Goal: Find specific fact: Find contact information

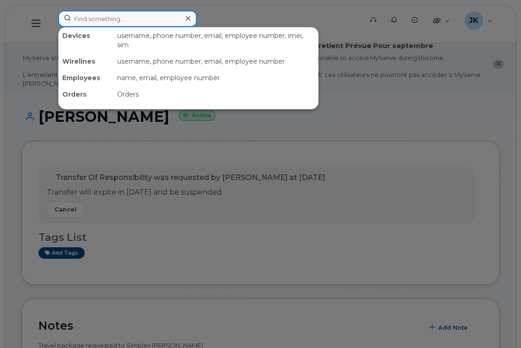
click at [109, 22] on input at bounding box center [127, 19] width 139 height 16
paste input "780.940.9145"
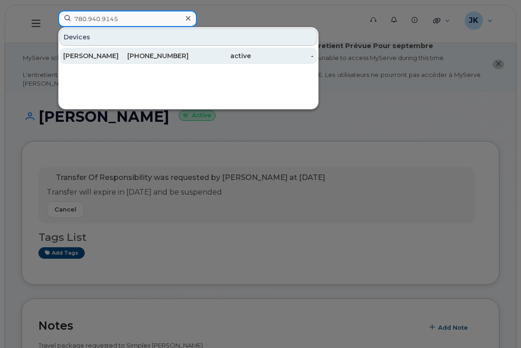
type input "780.940.9145"
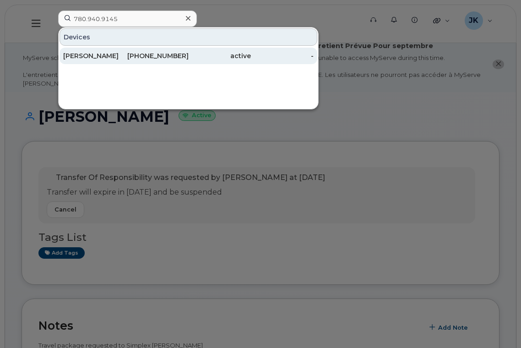
click at [97, 56] on div "[PERSON_NAME]" at bounding box center [94, 55] width 63 height 9
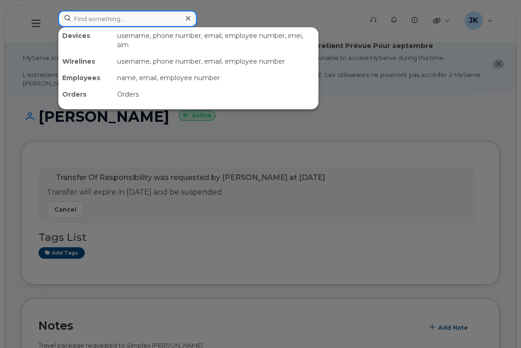
click at [125, 19] on input at bounding box center [127, 19] width 139 height 16
paste input "Wendy Sorenson"
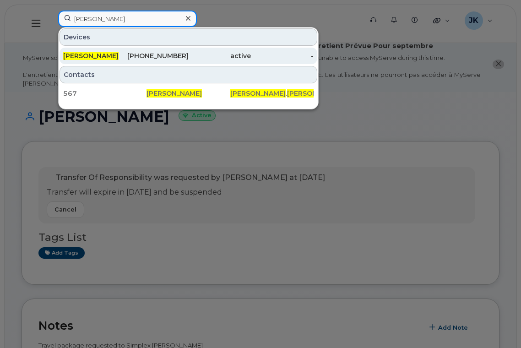
type input "Wendy Sorenson"
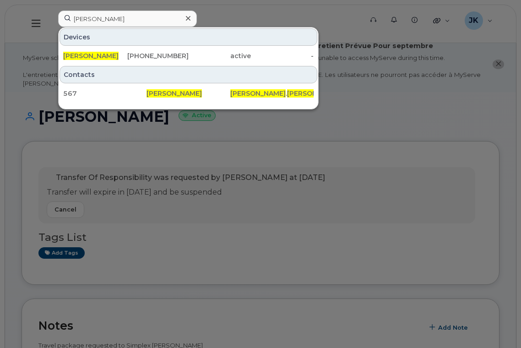
drag, startPoint x: 154, startPoint y: 56, endPoint x: 157, endPoint y: 74, distance: 18.1
click at [154, 56] on div "780-951-7539" at bounding box center [157, 55] width 63 height 9
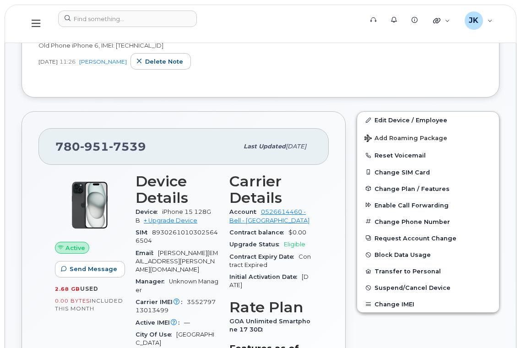
scroll to position [244, 0]
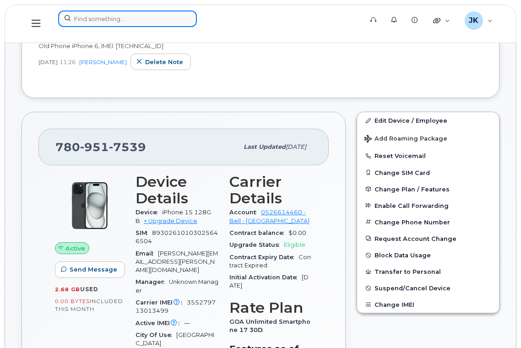
click at [127, 22] on input at bounding box center [127, 19] width 139 height 16
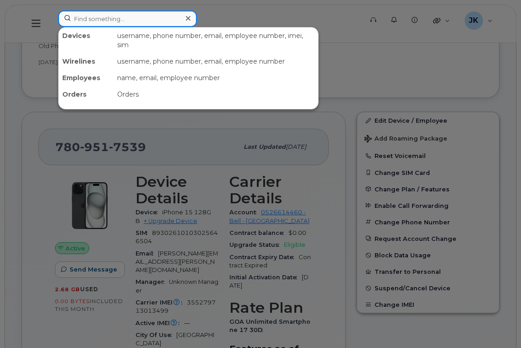
paste input "7806601022"
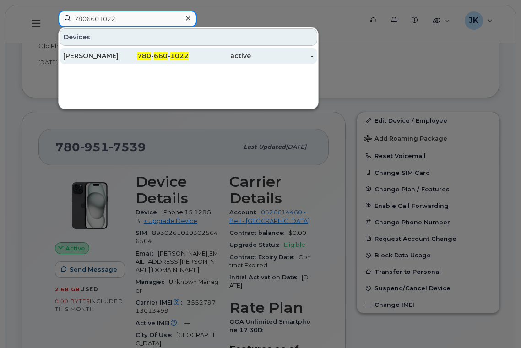
type input "7806601022"
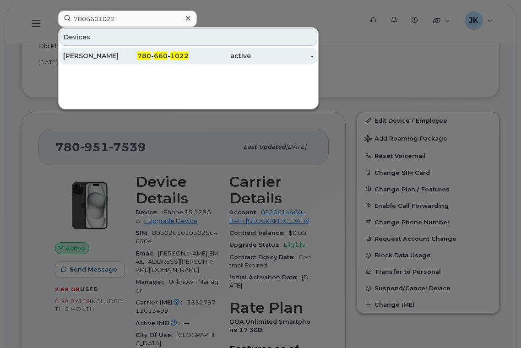
click at [168, 56] on div "780 - 660 - 1022" at bounding box center [157, 55] width 63 height 9
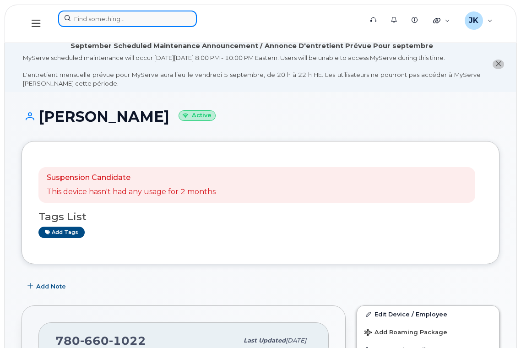
click at [130, 19] on input at bounding box center [127, 19] width 139 height 16
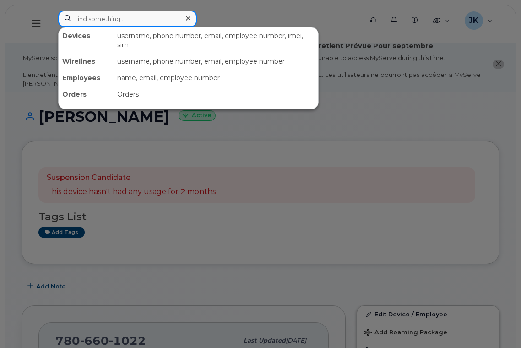
paste input "Wendy Sorenson"
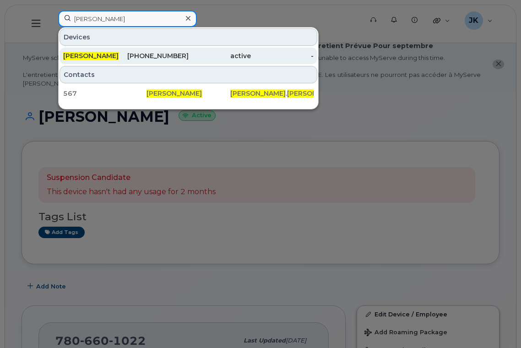
type input "Wendy Sorenson"
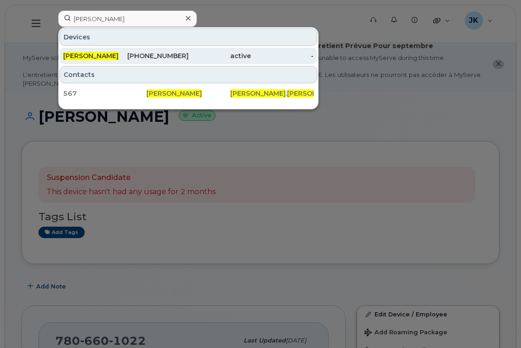
click at [104, 54] on span "Wendy Sorenson" at bounding box center [90, 56] width 55 height 8
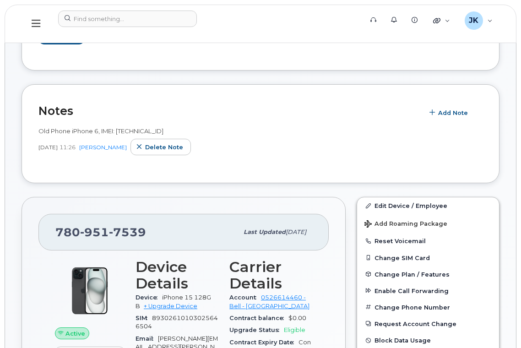
scroll to position [183, 0]
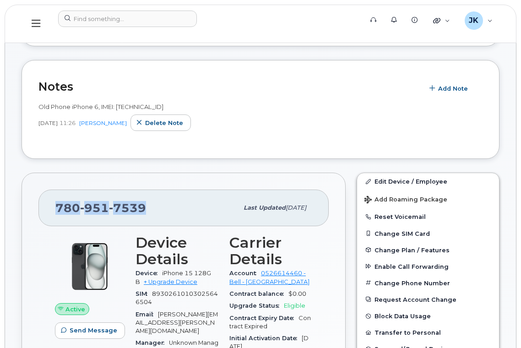
drag, startPoint x: 146, startPoint y: 208, endPoint x: 53, endPoint y: 211, distance: 93.4
click at [53, 211] on div "780 951 7539 Last updated Aug 29, 2025" at bounding box center [183, 207] width 290 height 37
copy span "780 951 7539"
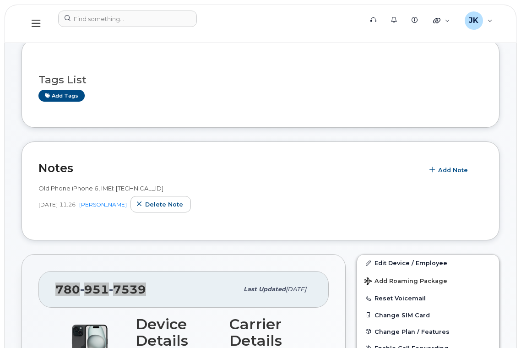
scroll to position [122, 0]
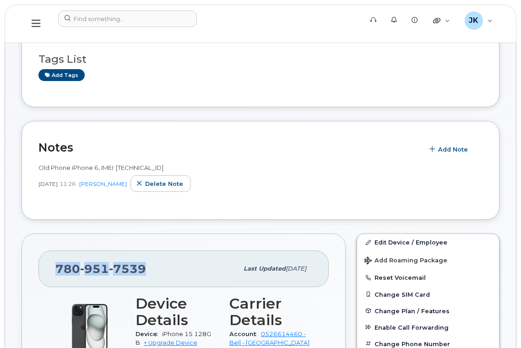
click at [164, 263] on div "780 951 7539" at bounding box center [146, 268] width 183 height 19
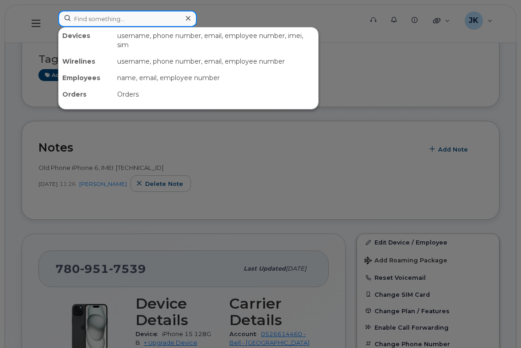
drag, startPoint x: 93, startPoint y: 21, endPoint x: 97, endPoint y: 19, distance: 4.7
click at [93, 21] on input at bounding box center [127, 19] width 139 height 16
paste input "Kristel Busby"
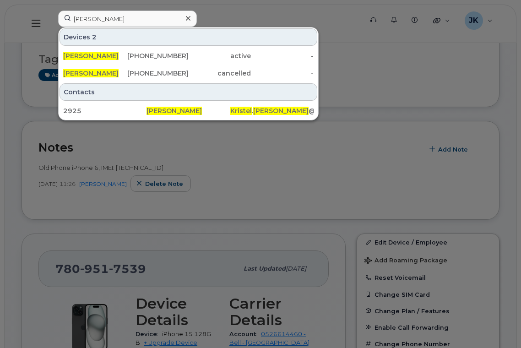
drag, startPoint x: 384, startPoint y: 62, endPoint x: 400, endPoint y: 56, distance: 17.1
click at [386, 61] on div at bounding box center [260, 174] width 521 height 348
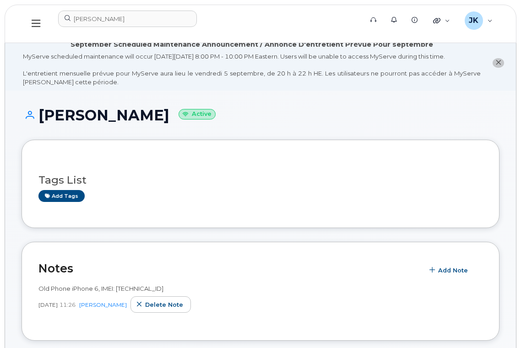
scroll to position [0, 0]
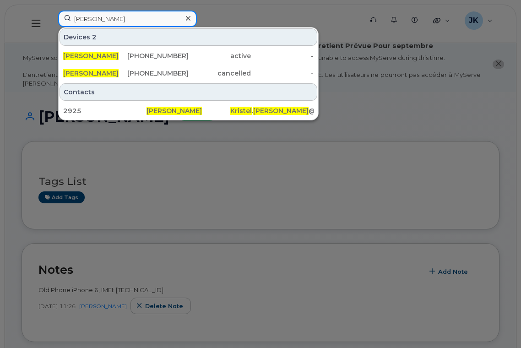
drag, startPoint x: 122, startPoint y: 22, endPoint x: 62, endPoint y: 22, distance: 60.0
click at [62, 22] on input "Kristel Busby" at bounding box center [127, 19] width 139 height 16
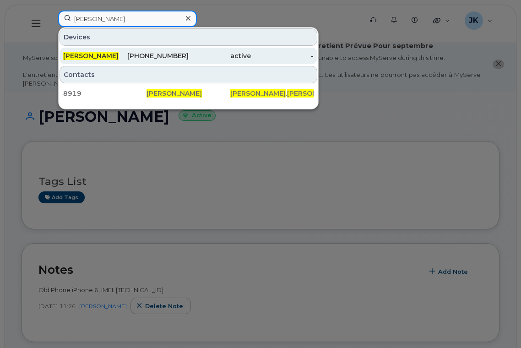
type input "james leeson"
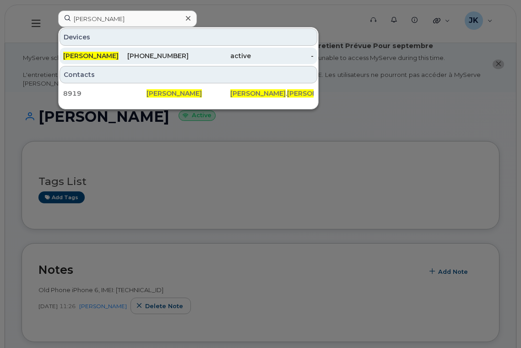
click at [84, 58] on span "James Leeson" at bounding box center [90, 56] width 55 height 8
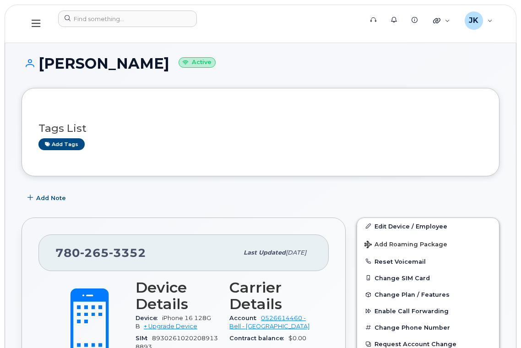
scroll to position [122, 0]
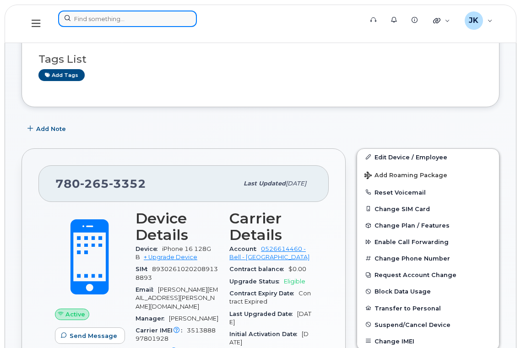
drag, startPoint x: 136, startPoint y: 20, endPoint x: 155, endPoint y: 16, distance: 19.6
click at [136, 20] on input at bounding box center [127, 19] width 139 height 16
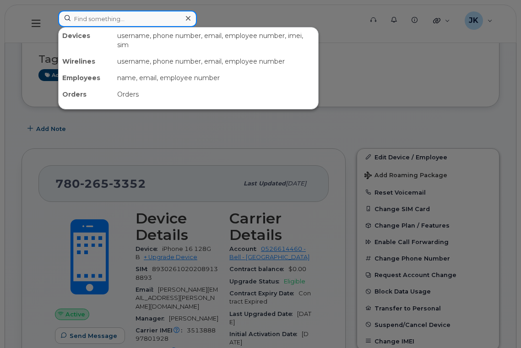
paste input "780.919.9087"
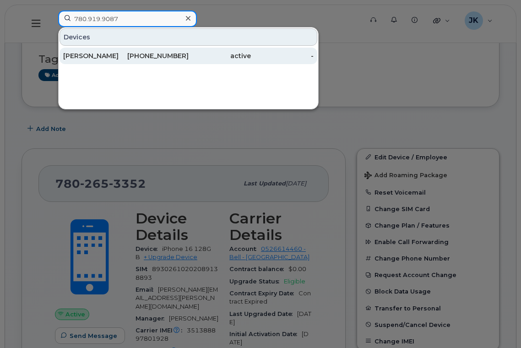
type input "780.919.9087"
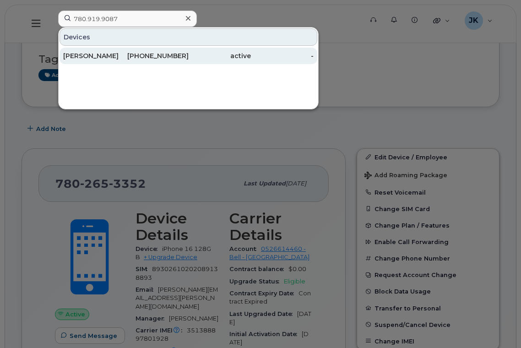
click at [112, 56] on div "[PERSON_NAME]" at bounding box center [94, 55] width 63 height 9
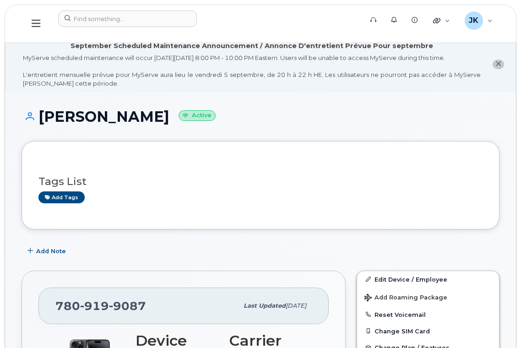
drag, startPoint x: 39, startPoint y: 118, endPoint x: 172, endPoint y: 115, distance: 133.2
click at [172, 115] on h1 "[PERSON_NAME] Active" at bounding box center [261, 116] width 478 height 16
copy h1 "[PERSON_NAME]"
